Goal: Information Seeking & Learning: Learn about a topic

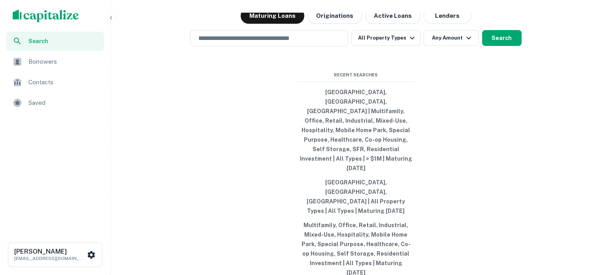
click at [255, 77] on div "Search lenders & loans, faster. Maturing Loans Originations Active Loans Lender…" at bounding box center [356, 156] width 484 height 275
click at [255, 43] on input "text" at bounding box center [269, 38] width 151 height 9
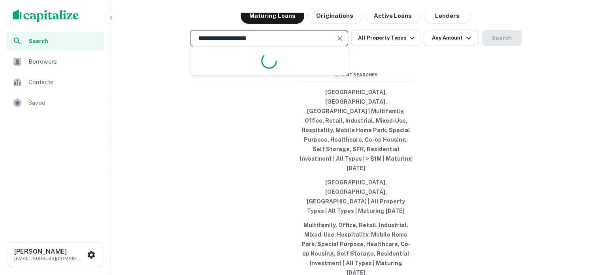
type input "**********"
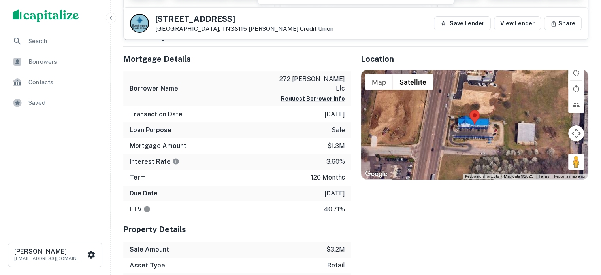
scroll to position [277, 0]
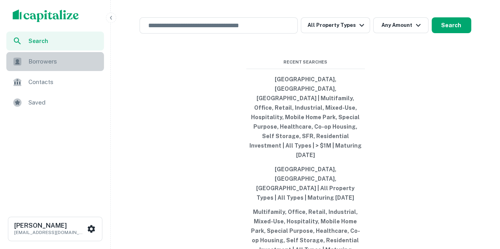
click at [72, 64] on span "Borrowers" at bounding box center [63, 61] width 71 height 9
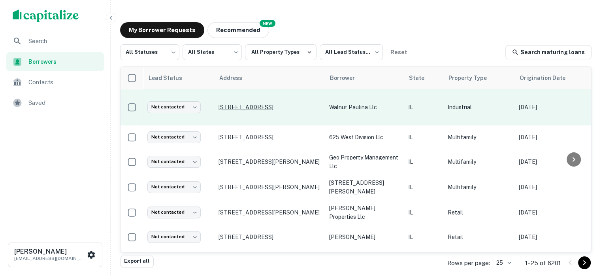
click at [261, 104] on p "1718 W Lake St Chicago, IL60612" at bounding box center [270, 107] width 103 height 7
